Goal: Task Accomplishment & Management: Use online tool/utility

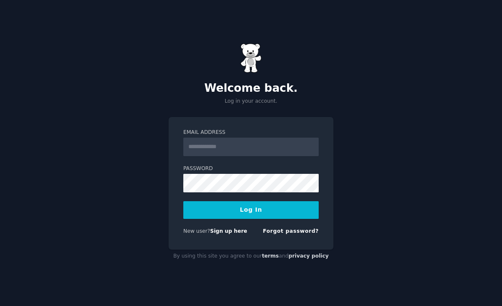
scroll to position [83, 0]
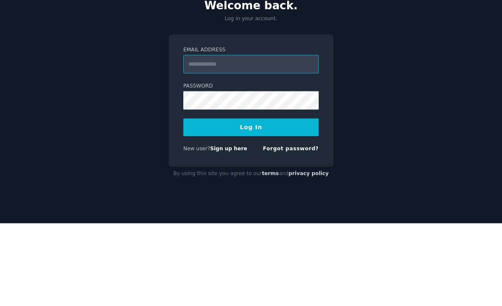
type input "**********"
click at [251, 201] on button "Log In" at bounding box center [250, 210] width 135 height 18
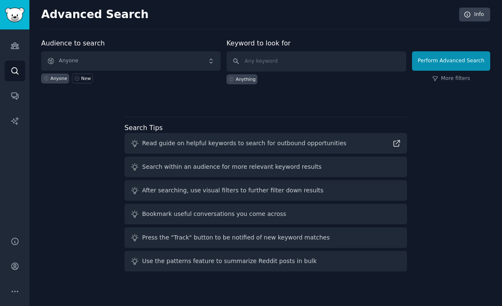
click at [212, 66] on span "Anyone" at bounding box center [131, 60] width 180 height 19
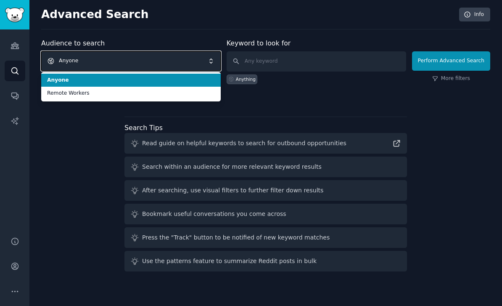
click at [390, 18] on h2 "Advanced Search" at bounding box center [248, 14] width 414 height 13
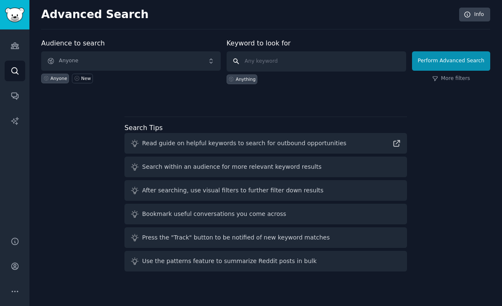
click at [249, 58] on input "text" at bounding box center [317, 61] width 180 height 20
type input "F"
type input "Neurodiversity"
click at [456, 61] on button "Perform Advanced Search" at bounding box center [451, 60] width 78 height 19
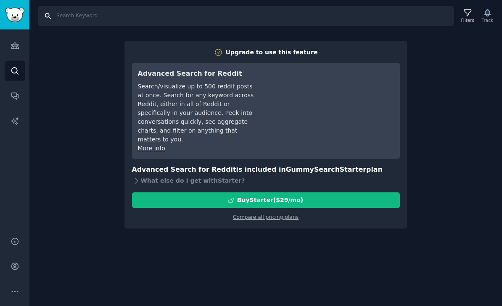
click at [74, 13] on input "Search" at bounding box center [246, 16] width 416 height 20
type input "Neurodiversity"
click at [124, 15] on input "Neurodiversity" at bounding box center [246, 16] width 416 height 20
click at [466, 12] on icon at bounding box center [468, 12] width 9 height 9
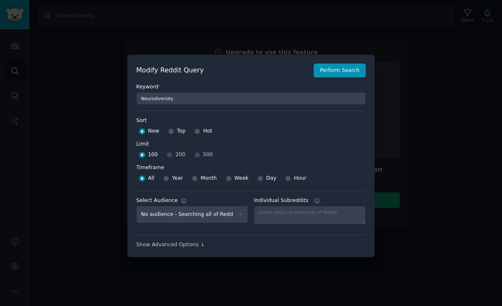
click at [198, 162] on div "100 200 500" at bounding box center [251, 154] width 230 height 13
click at [197, 138] on div "Hot" at bounding box center [203, 131] width 18 height 13
click at [198, 162] on div "100 200 500" at bounding box center [251, 154] width 230 height 13
click at [199, 138] on div "Hot" at bounding box center [203, 131] width 18 height 13
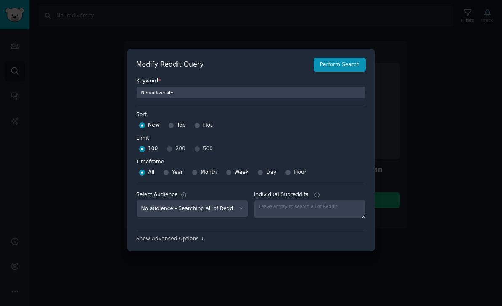
scroll to position [33, 0]
click at [191, 166] on div "All Year Month Week Day Hour" at bounding box center [251, 172] width 230 height 13
click at [197, 170] on input "Month" at bounding box center [195, 173] width 6 height 6
radio input "true"
click at [199, 142] on div "100 200 500" at bounding box center [251, 148] width 230 height 13
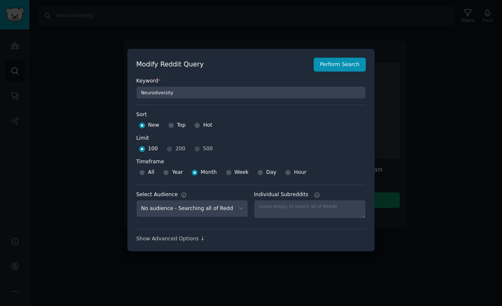
click at [201, 142] on div "100 200 500" at bounding box center [251, 148] width 230 height 13
click at [199, 142] on div "100 200 500" at bounding box center [251, 148] width 230 height 13
click at [197, 142] on div "100 200 500" at bounding box center [251, 148] width 230 height 13
click at [199, 122] on input "Hot" at bounding box center [197, 125] width 6 height 6
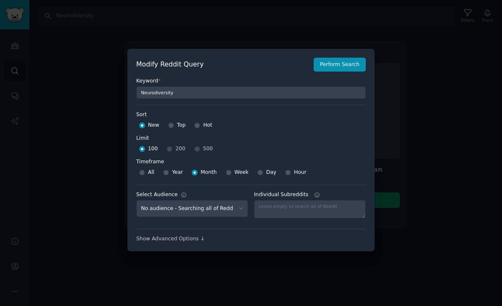
radio input "true"
click at [196, 142] on div "100 200 500" at bounding box center [251, 148] width 230 height 13
click at [169, 142] on div "100 200 500" at bounding box center [251, 148] width 230 height 13
click at [172, 142] on div "100 200 500" at bounding box center [251, 148] width 230 height 13
click at [170, 142] on div "100 200 500" at bounding box center [251, 148] width 230 height 13
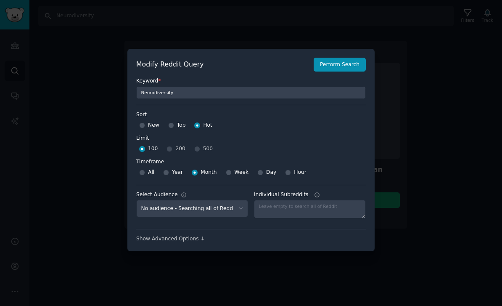
click at [172, 142] on div "100 200 500" at bounding box center [251, 148] width 230 height 13
click at [144, 146] on input "100" at bounding box center [142, 149] width 6 height 6
click at [173, 142] on div "100 200 500" at bounding box center [251, 148] width 230 height 13
click at [194, 142] on div "100 200 500" at bounding box center [251, 148] width 230 height 13
click at [192, 142] on div "100 200 500" at bounding box center [251, 148] width 230 height 13
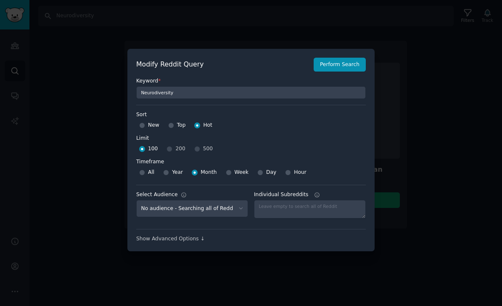
scroll to position [27, 0]
click at [235, 200] on select "No audience - Searching all of Reddit Remote Workers - 6 Subreddits" at bounding box center [192, 208] width 112 height 17
click at [183, 235] on div "Show Advanced Options ↓" at bounding box center [251, 239] width 230 height 8
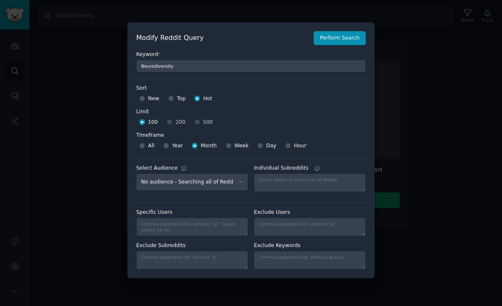
click at [339, 31] on button "Perform Search" at bounding box center [340, 38] width 52 height 14
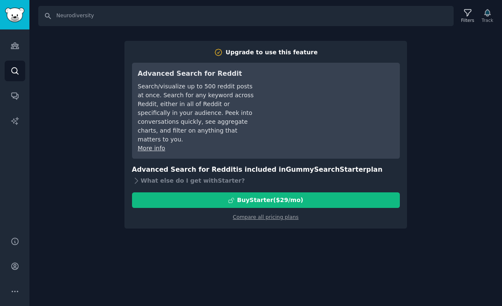
click at [15, 41] on icon "Sidebar" at bounding box center [15, 45] width 9 height 9
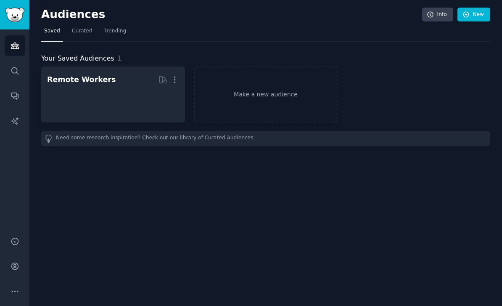
click at [264, 66] on link "Make a new audience" at bounding box center [266, 94] width 144 height 56
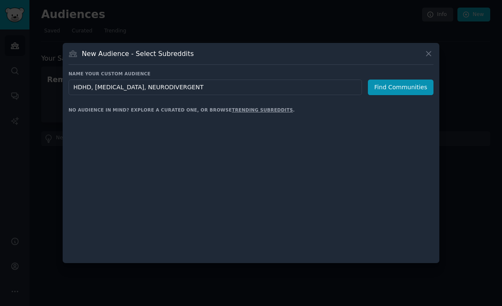
type input "HDHD, [MEDICAL_DATA], NEURODIVERGENT"
click at [410, 95] on button "Find Communities" at bounding box center [401, 88] width 66 height 16
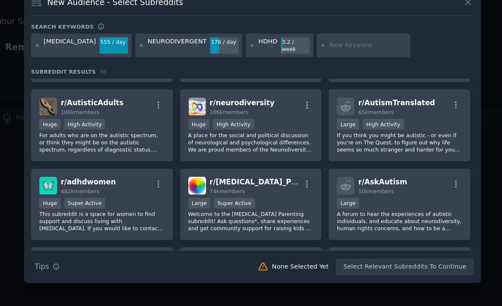
scroll to position [56, 0]
click at [104, 149] on p "For adults who are on the autistic spectrum, or think they might be on the auti…" at bounding box center [126, 158] width 103 height 18
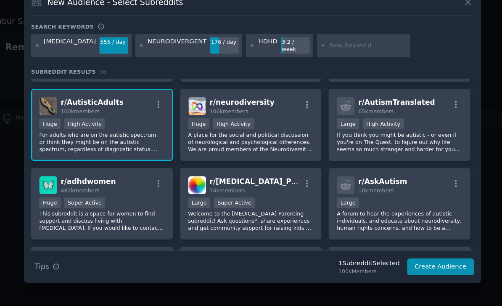
click at [94, 149] on p "For adults who are on the autistic spectrum, or think they might be on the auti…" at bounding box center [126, 158] width 103 height 18
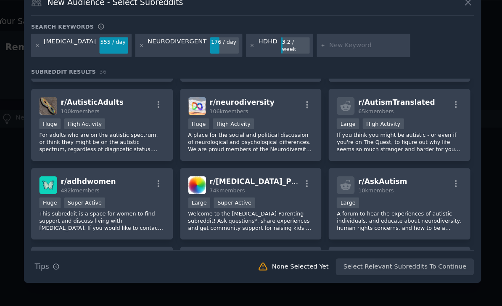
click at [332, 214] on p "A forum to hear the experiences of autistic individuals, and educate about neur…" at bounding box center [372, 223] width 103 height 18
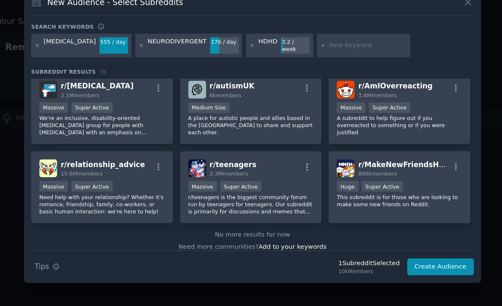
scroll to position [625, 0]
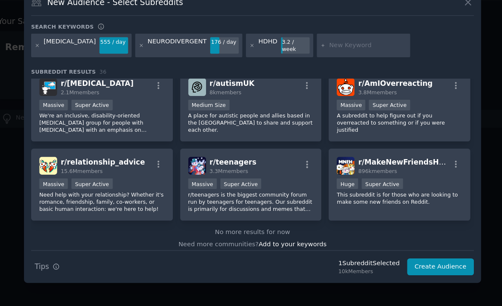
click at [114, 133] on p "We're an inclusive, disability-oriented [MEDICAL_DATA] group for people with [M…" at bounding box center [126, 142] width 103 height 18
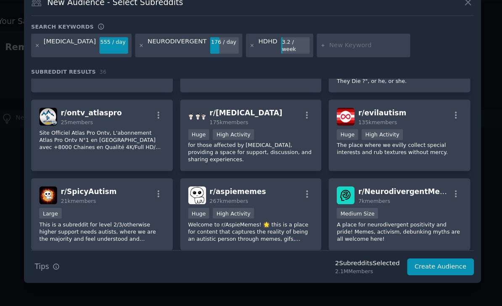
scroll to position [291, 0]
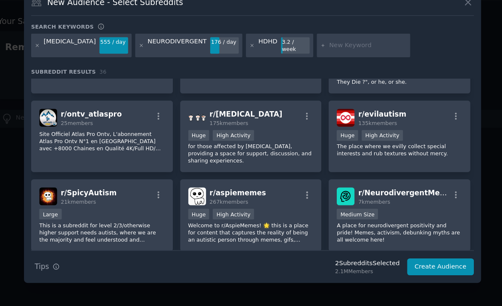
click at [93, 223] on p "This is a subreddit for level 2/3/otherwise higher support needs autists, where…" at bounding box center [126, 232] width 103 height 18
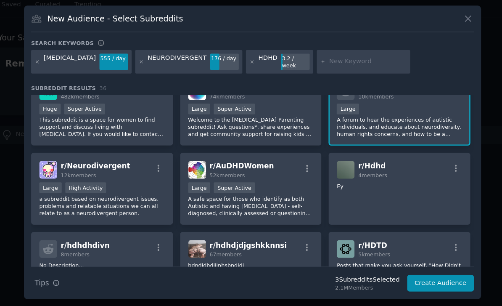
scroll to position [151, 0]
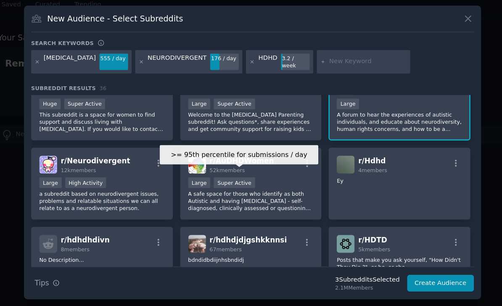
click at [219, 173] on div "Super Active" at bounding box center [236, 177] width 34 height 9
click at [408, 171] on div at bounding box center [251, 153] width 502 height 306
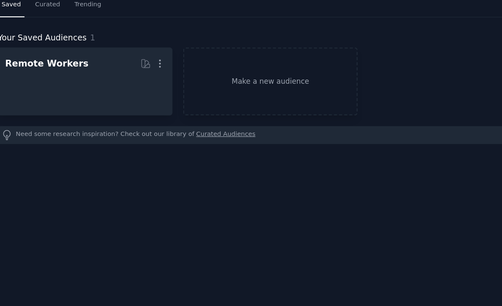
scroll to position [27, 0]
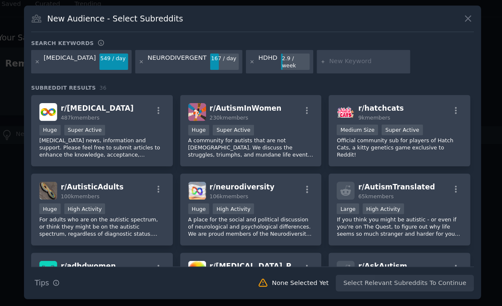
click at [295, 115] on icon "button" at bounding box center [296, 118] width 2 height 6
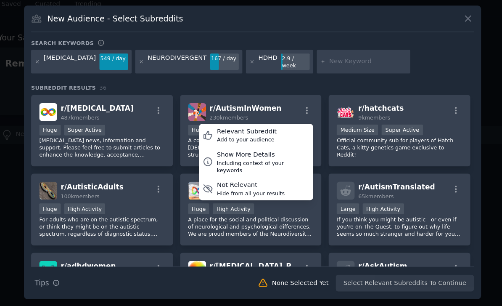
click at [357, 69] on div "[MEDICAL_DATA] 549 / day NEURODIVERGENT 167 / day HDHD 2.9 / week" at bounding box center [251, 80] width 365 height 22
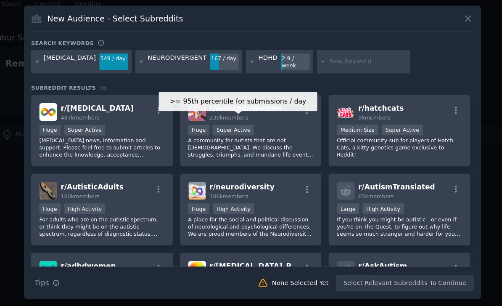
click at [218, 130] on div "Super Active" at bounding box center [235, 134] width 34 height 9
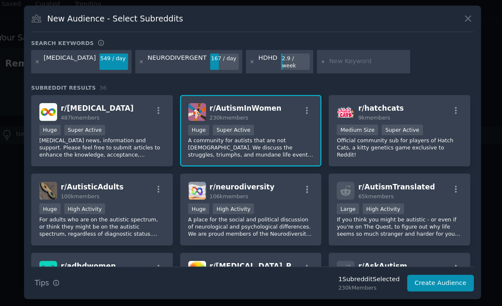
click at [103, 140] on p "[MEDICAL_DATA] news, information and support. Please feel free to submit articl…" at bounding box center [126, 149] width 103 height 18
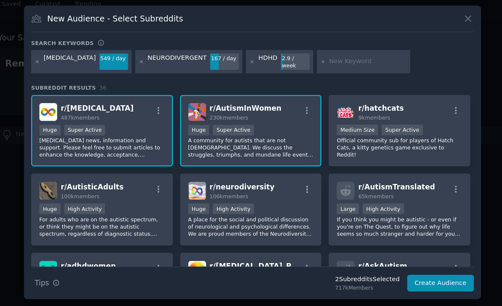
click at [101, 205] on p "For adults who are on the autistic spectrum, or think they might be on the auti…" at bounding box center [126, 214] width 103 height 18
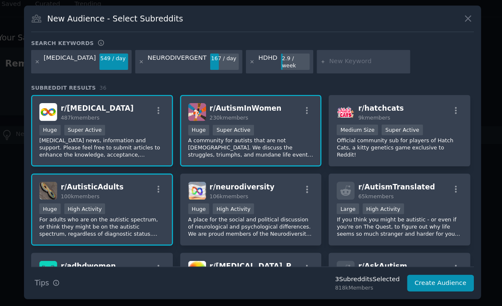
click at [222, 205] on p "A place for the social and political discussion of neurological and psychologic…" at bounding box center [249, 214] width 103 height 18
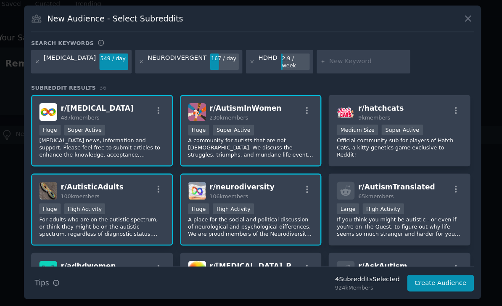
scroll to position [27, 0]
click at [358, 205] on p "If you think you might be autistic - or even if you're on The Quest, to figure …" at bounding box center [372, 214] width 103 height 18
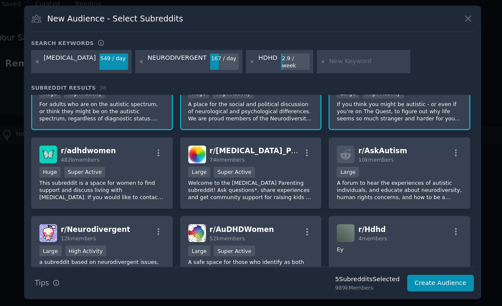
scroll to position [96, 0]
click at [94, 175] on p "This subreddit is a space for women to find support and discuss living with [ME…" at bounding box center [126, 184] width 103 height 18
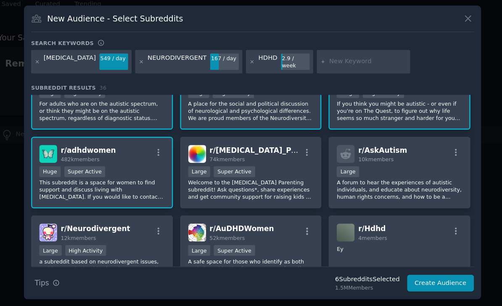
click at [222, 175] on p "Welcome to the [MEDICAL_DATA] Parenting subreddit! Ask questions*, share experi…" at bounding box center [249, 184] width 103 height 18
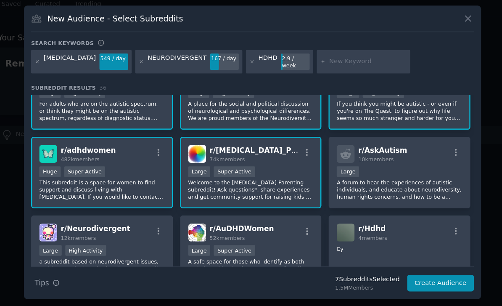
click at [368, 175] on p "A forum to hear the experiences of autistic individuals, and educate about neur…" at bounding box center [372, 184] width 103 height 18
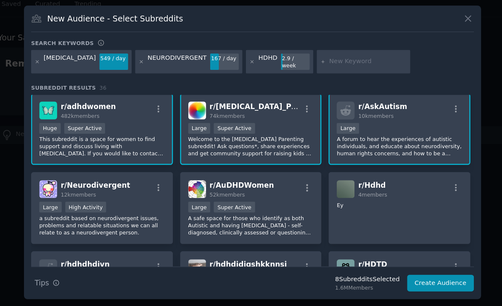
scroll to position [132, 0]
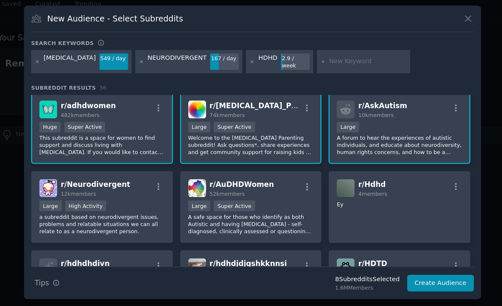
click at [393, 137] on div "New Audience - Select Subreddits Search keywords [MEDICAL_DATA] 549 / day NEURO…" at bounding box center [251, 153] width 377 height 242
click at [91, 203] on p "a subreddit based on neurodivergent issues, problems and relatable situations w…" at bounding box center [126, 212] width 103 height 18
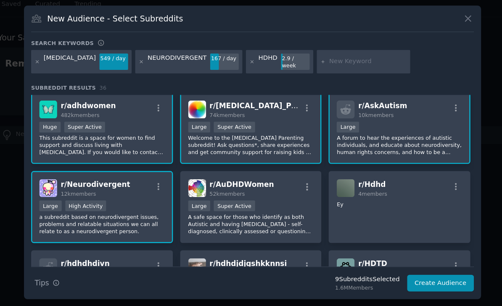
click at [218, 203] on p "A safe space for those who identify as both Autistic and having [MEDICAL_DATA] …" at bounding box center [249, 212] width 103 height 18
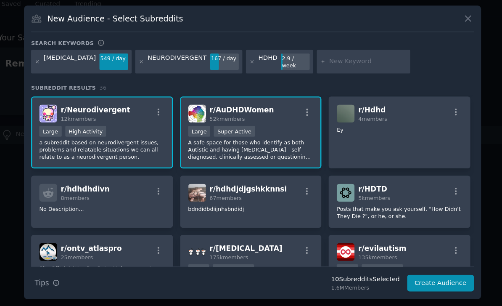
scroll to position [194, 0]
click at [372, 111] on div "r/ Hdhd 4 members Ey" at bounding box center [372, 135] width 117 height 59
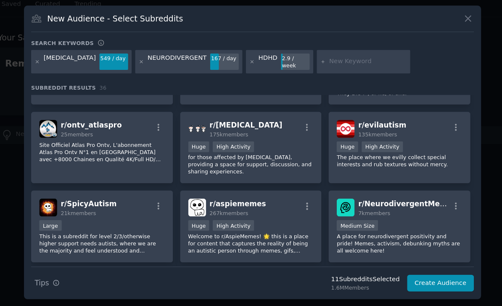
scroll to position [297, 0]
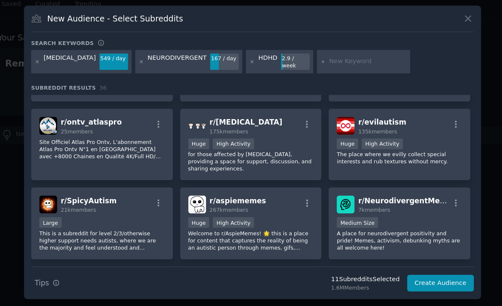
click at [242, 151] on p "for those affected by [MEDICAL_DATA], providing a space for support, discussion…" at bounding box center [249, 160] width 103 height 18
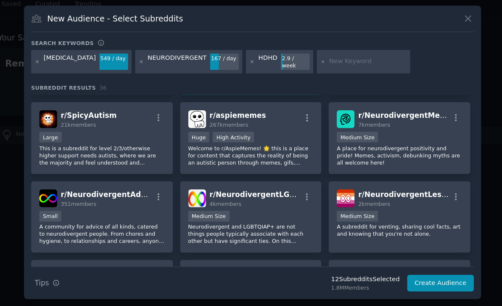
scroll to position [370, 0]
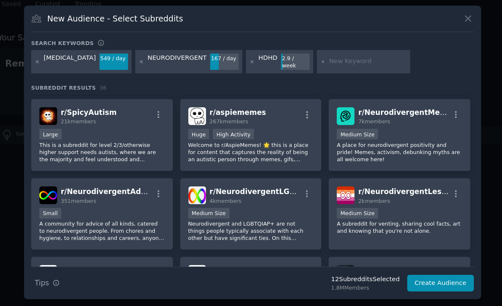
click at [103, 133] on div "Large" at bounding box center [126, 138] width 103 height 11
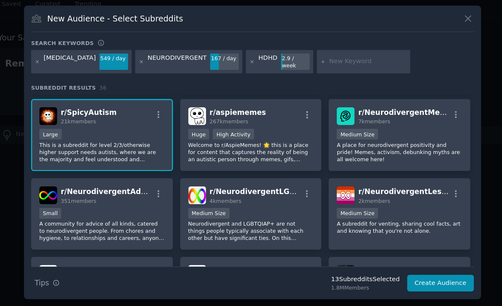
click at [95, 209] on p "A community for advice of all kinds, catered to neurodivergent people. From cho…" at bounding box center [126, 218] width 103 height 18
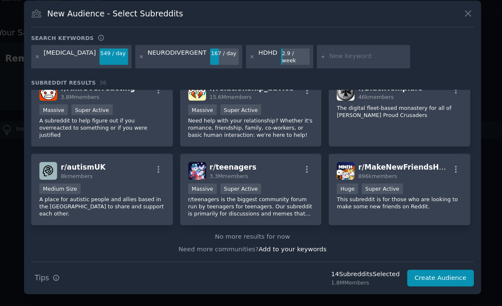
scroll to position [646, 0]
click at [379, 254] on button "Create Audience" at bounding box center [407, 261] width 56 height 14
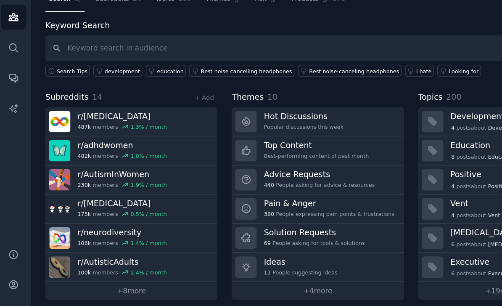
click at [108, 264] on link "+ 8 more" at bounding box center [112, 271] width 142 height 15
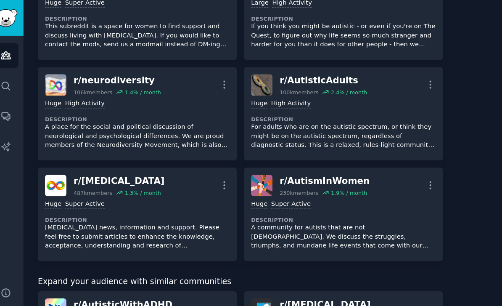
scroll to position [414, 0]
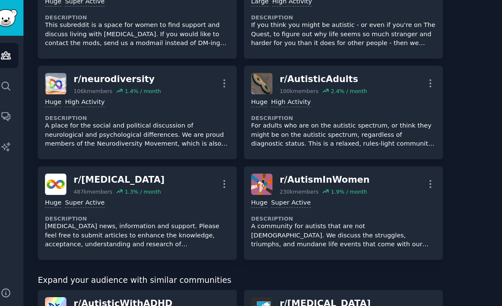
click at [273, 108] on p "For adults who are on the autistic spectrum, or think they might be on the auti…" at bounding box center [293, 111] width 152 height 22
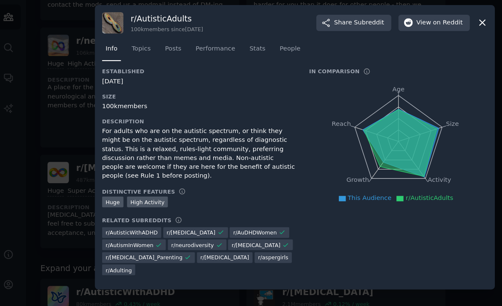
scroll to position [27, 0]
click at [118, 65] on link "Topics" at bounding box center [124, 73] width 21 height 17
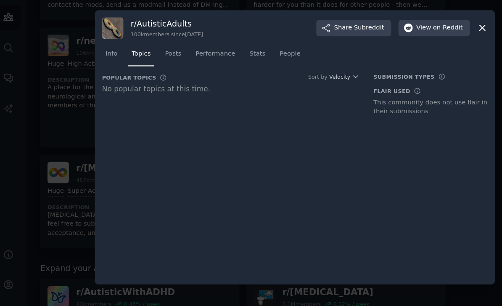
click at [144, 72] on span "Posts" at bounding box center [150, 76] width 13 height 8
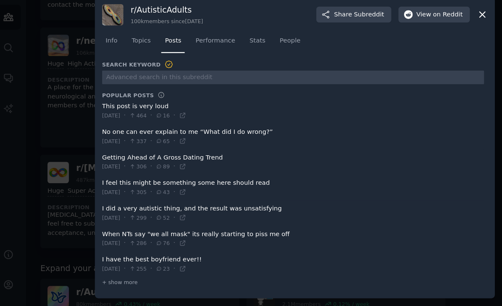
click at [102, 260] on div "+ show more" at bounding box center [249, 264] width 315 height 9
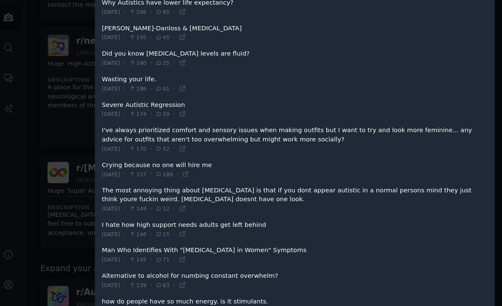
scroll to position [246, 0]
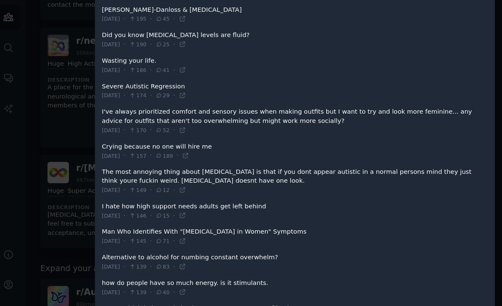
click at [178, 216] on span at bounding box center [249, 226] width 315 height 21
click at [208, 216] on span at bounding box center [249, 226] width 315 height 21
click at [289, 237] on span at bounding box center [249, 247] width 315 height 21
click at [108, 216] on span at bounding box center [249, 226] width 315 height 21
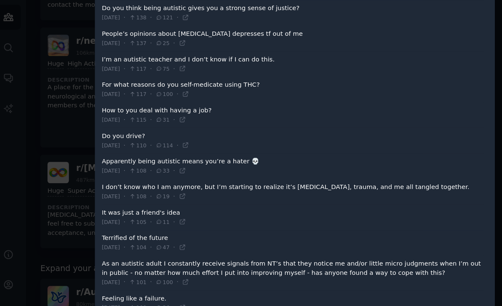
scroll to position [492, 0]
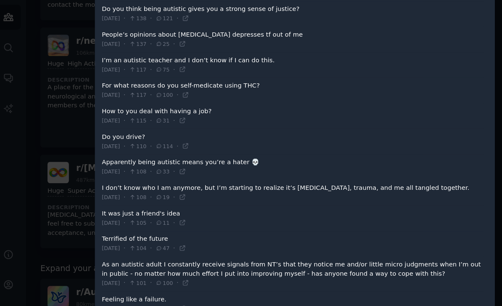
click at [247, 180] on span at bounding box center [249, 190] width 315 height 21
click at [275, 180] on span at bounding box center [249, 190] width 315 height 21
click at [312, 180] on span at bounding box center [249, 190] width 315 height 21
click at [162, 191] on icon at bounding box center [159, 194] width 6 height 6
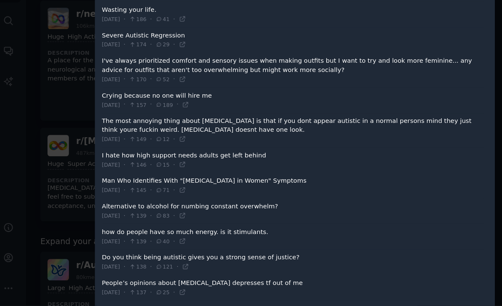
scroll to position [265, 0]
click at [162, 208] on icon at bounding box center [159, 211] width 6 height 6
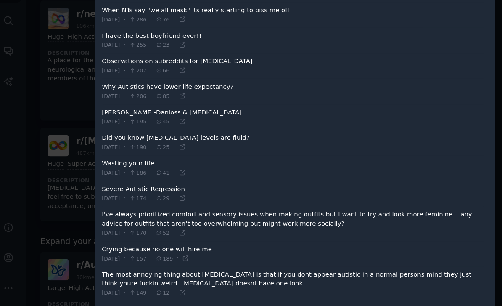
scroll to position [131, 0]
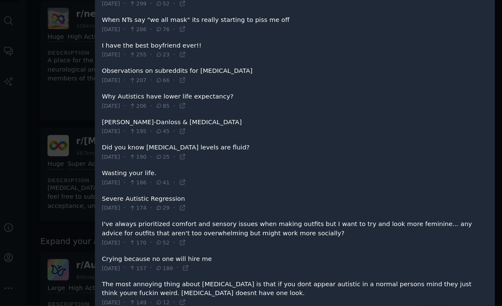
click at [162, 159] on icon at bounding box center [159, 162] width 6 height 6
